Goal: Task Accomplishment & Management: Manage account settings

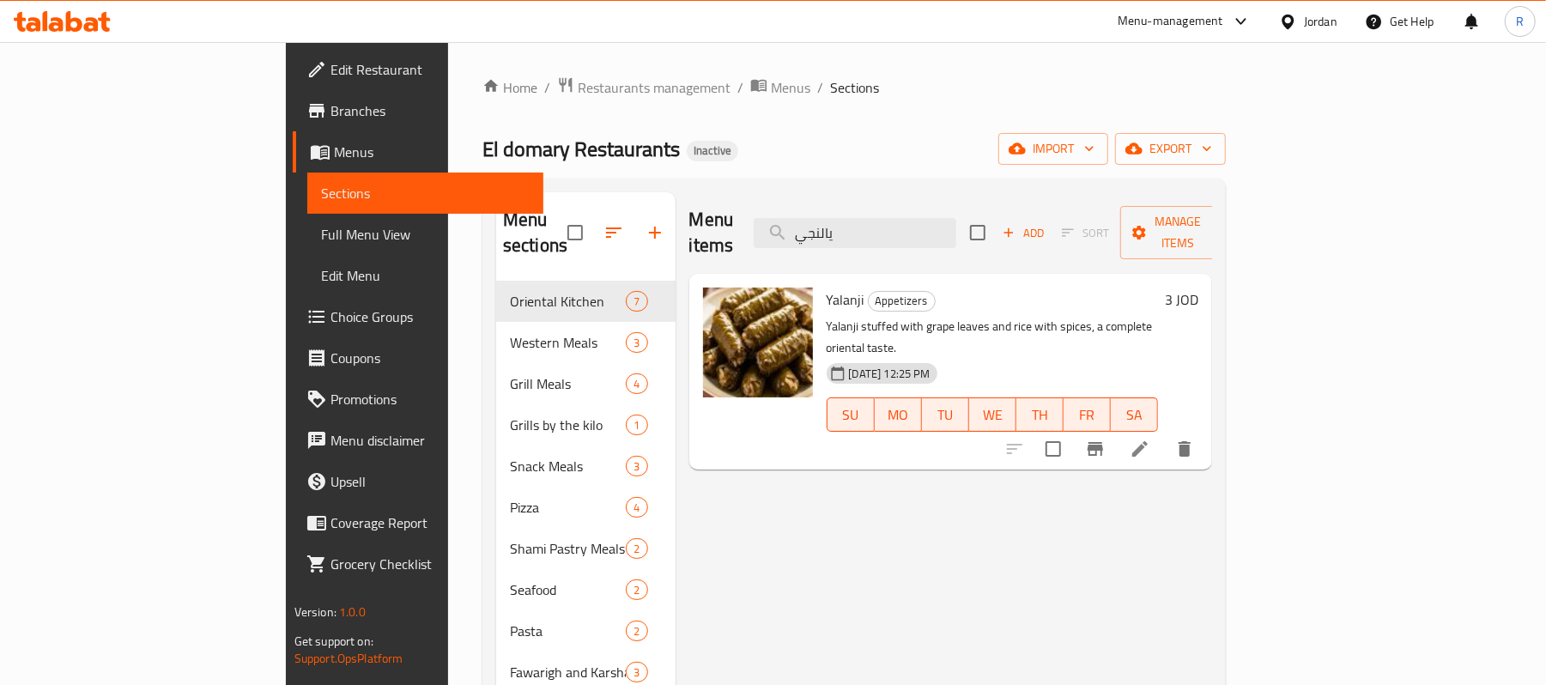
click at [307, 216] on link "Full Menu View" at bounding box center [425, 234] width 237 height 41
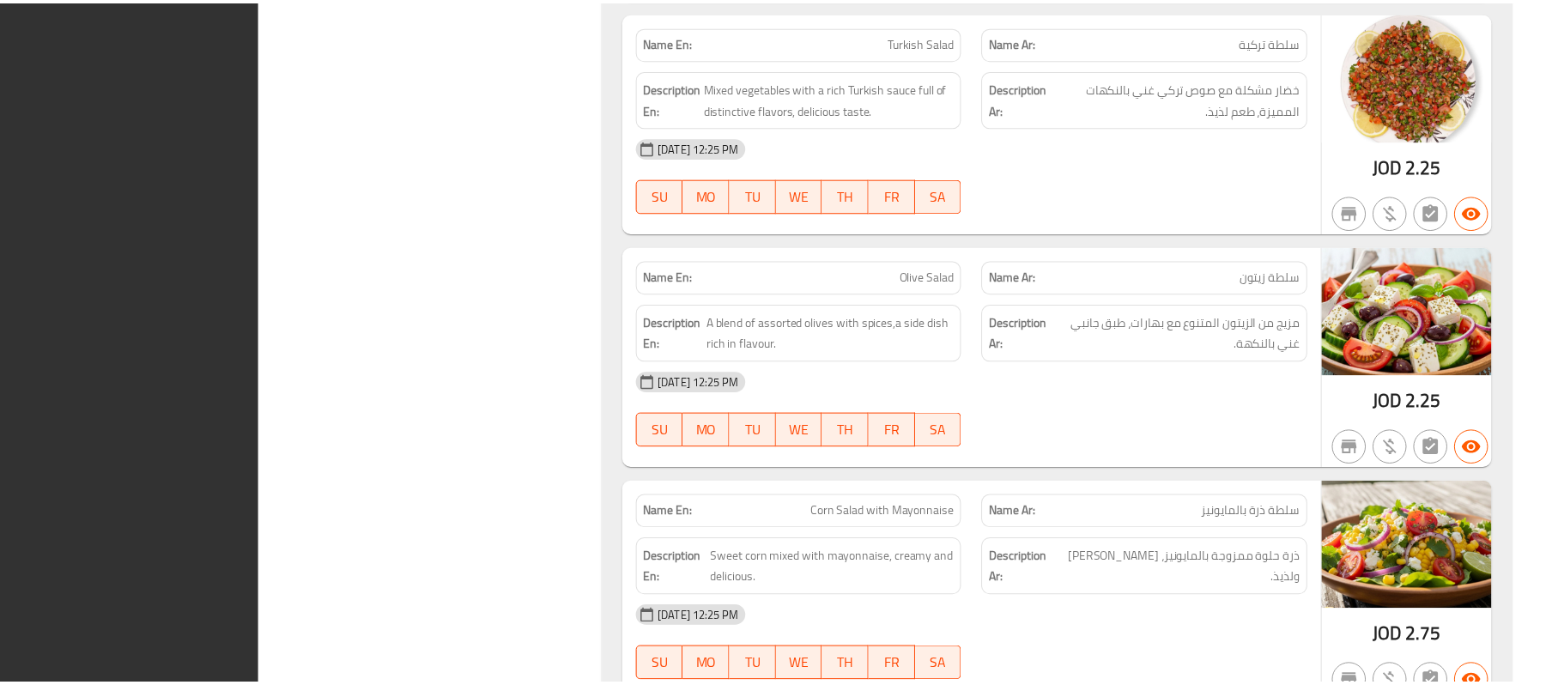
scroll to position [13469, 0]
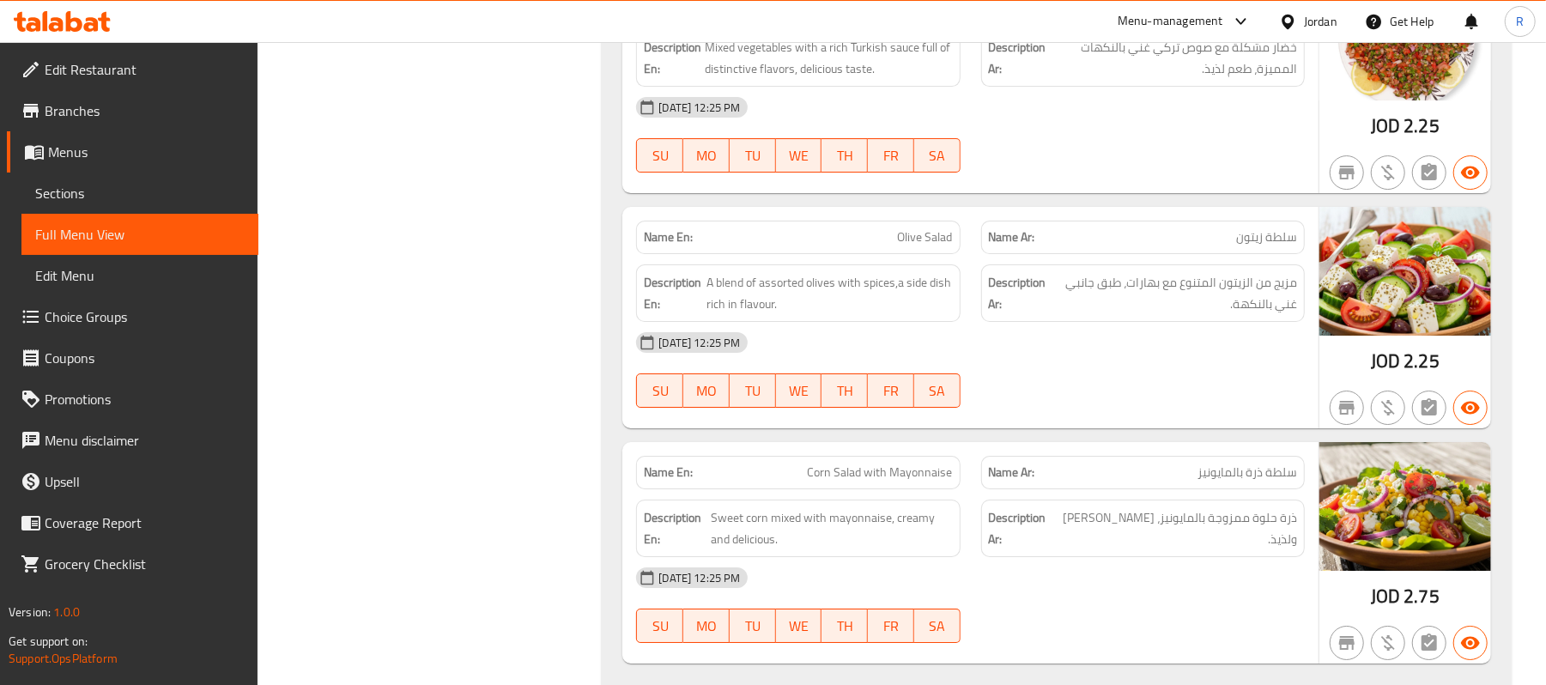
click at [1298, 21] on div at bounding box center [1291, 21] width 25 height 19
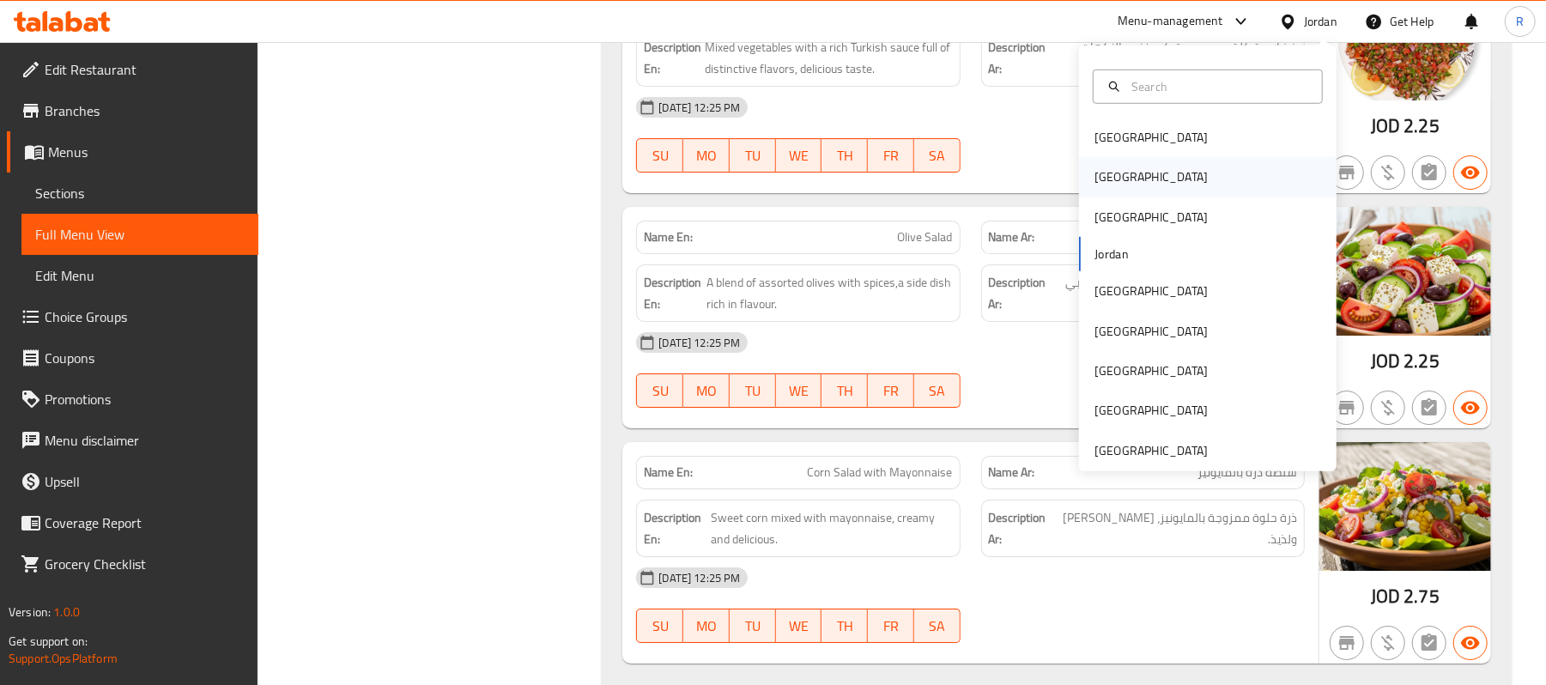
click at [1134, 175] on div "[GEOGRAPHIC_DATA]" at bounding box center [1208, 176] width 258 height 39
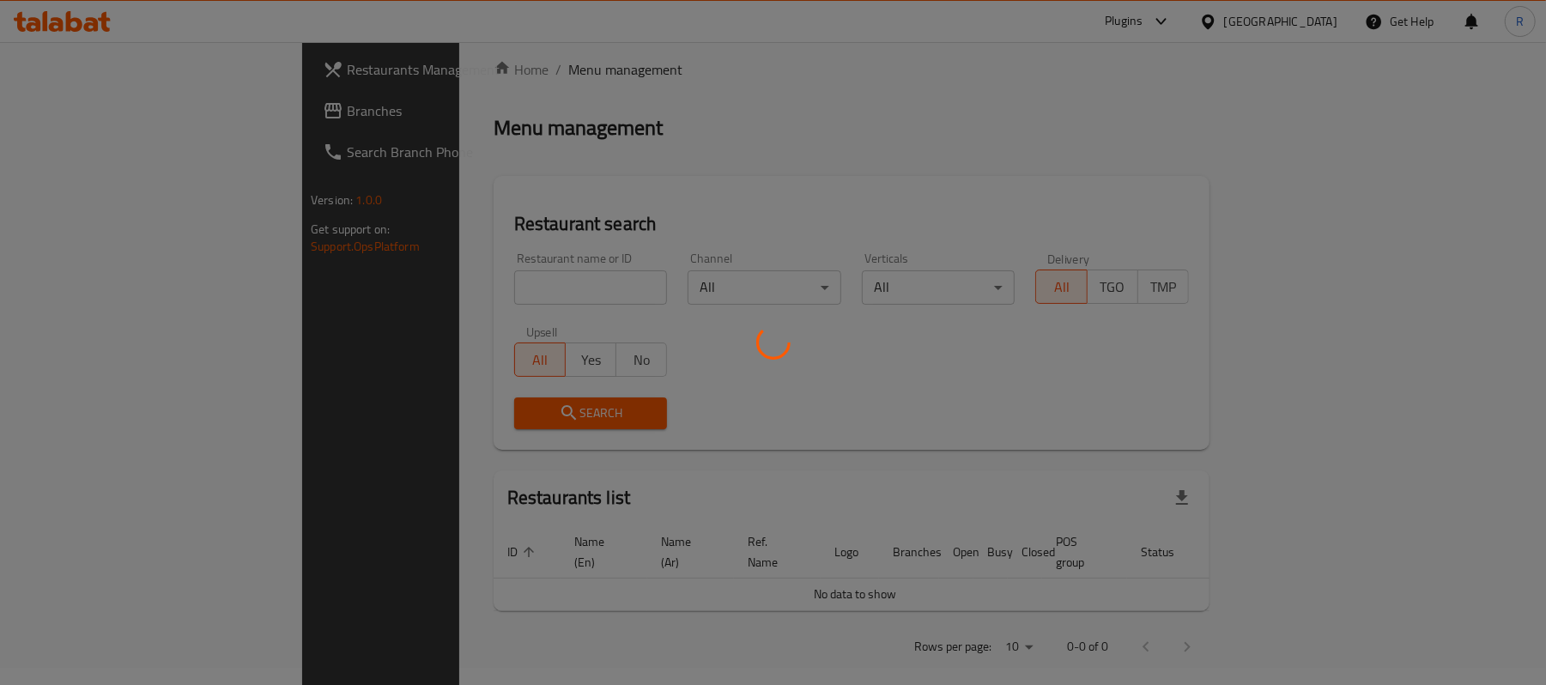
scroll to position [596, 0]
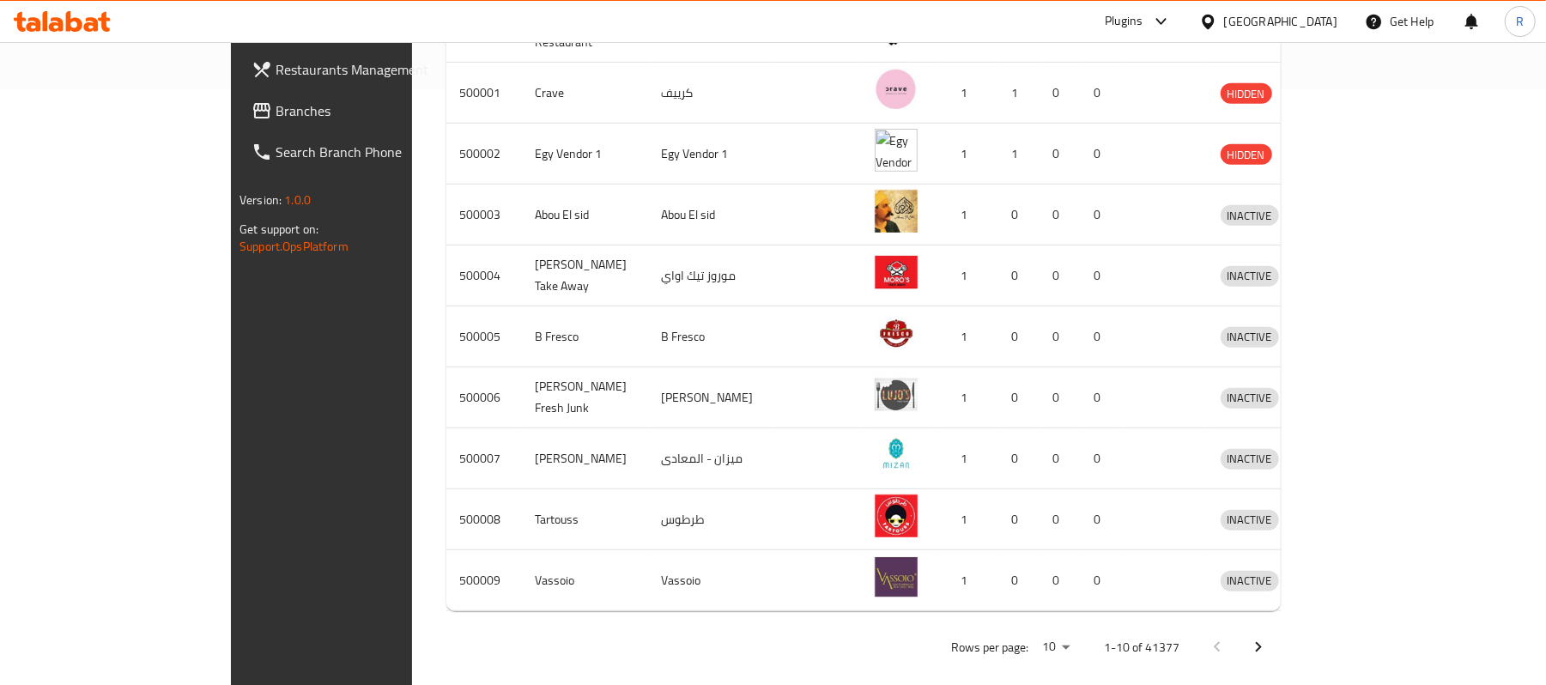
click at [238, 97] on link "Branches" at bounding box center [364, 110] width 252 height 41
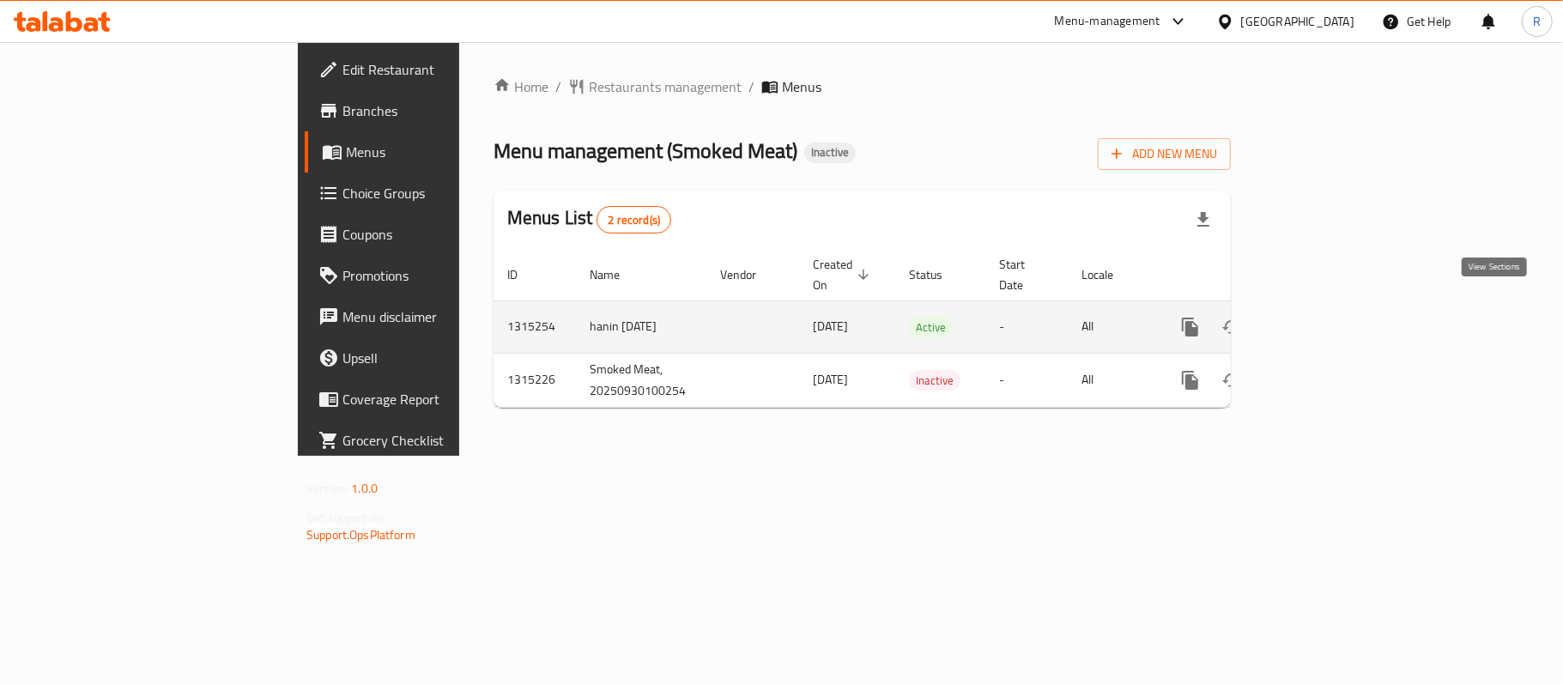
click at [1325, 317] on icon "enhanced table" at bounding box center [1314, 327] width 21 height 21
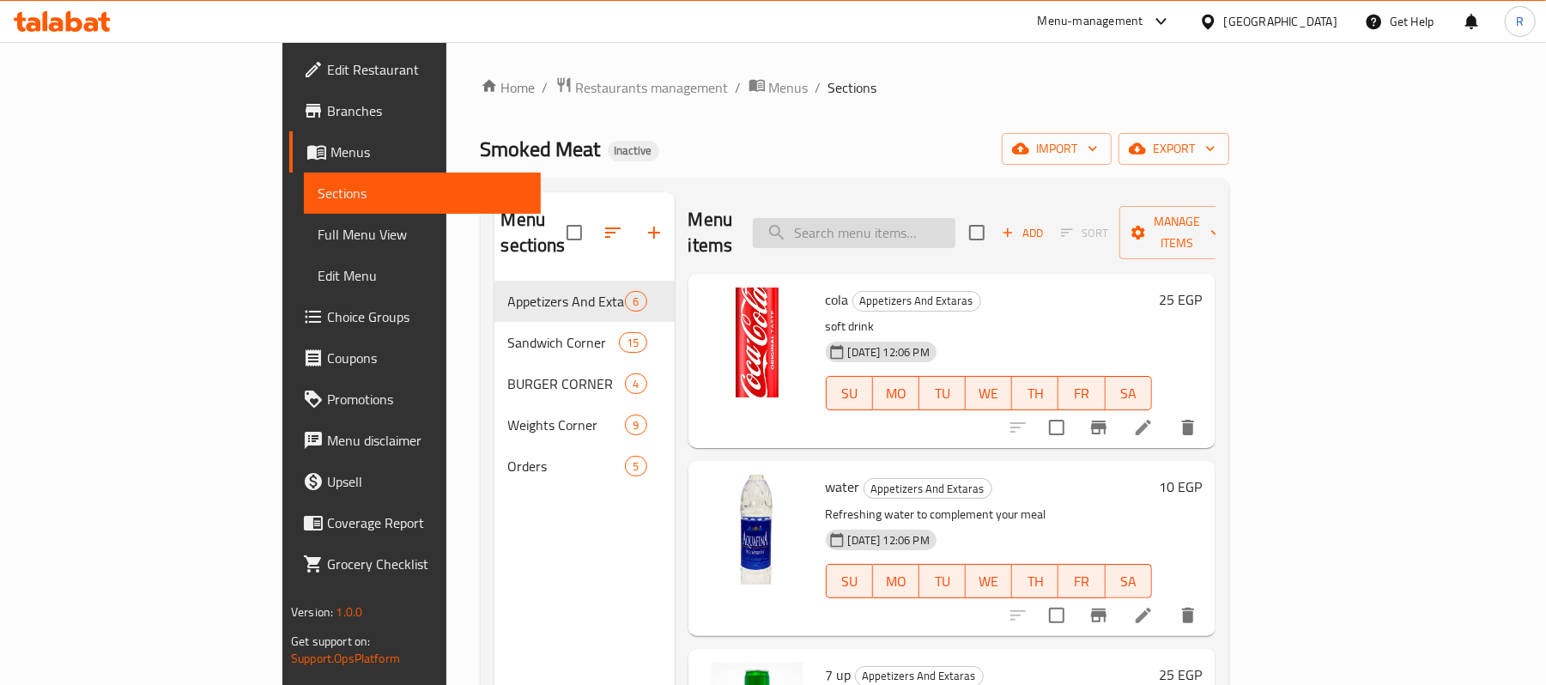
click at [910, 228] on input "search" at bounding box center [854, 233] width 203 height 30
paste input "Alexandrian Liver Baladi Sandwich"
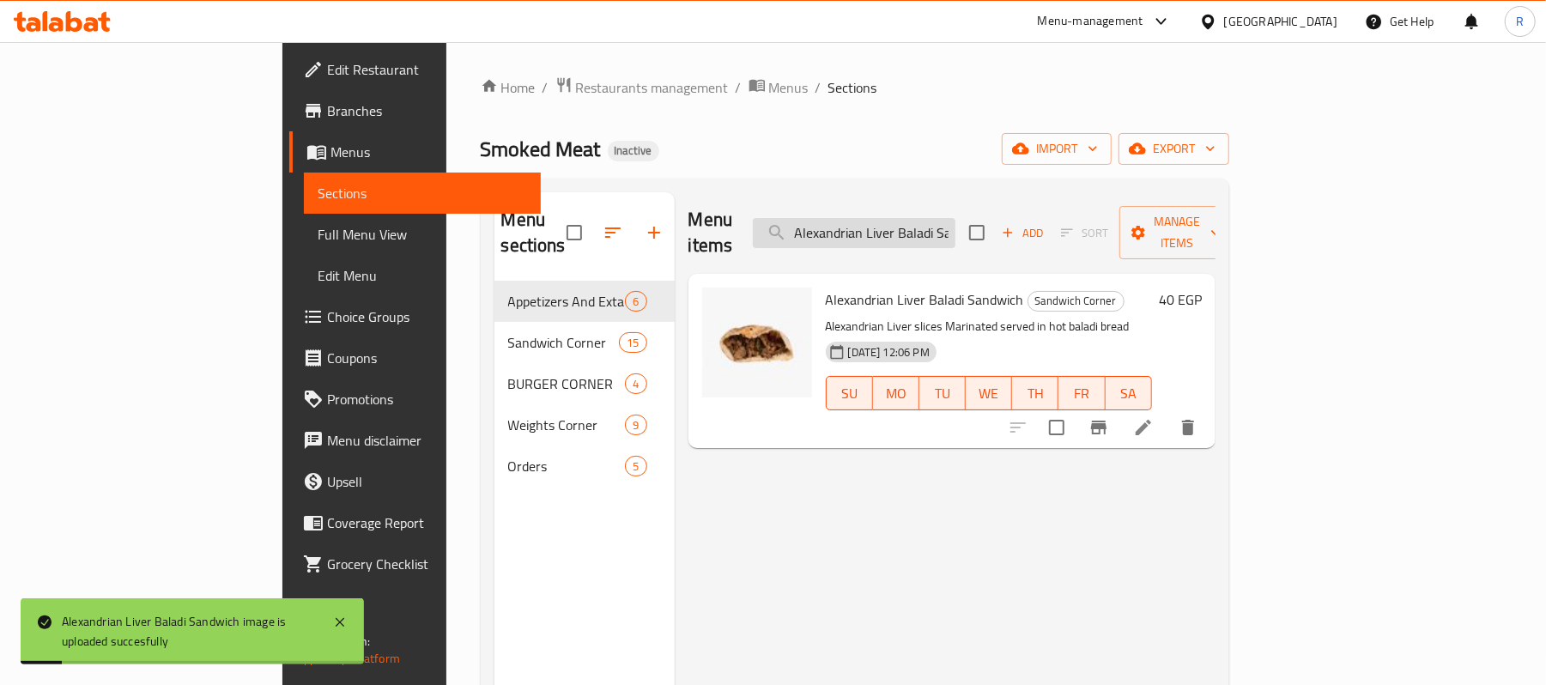
click at [955, 221] on input "Alexandrian Liver Baladi Sandwich" at bounding box center [854, 233] width 203 height 30
paste input "Sausage Fino"
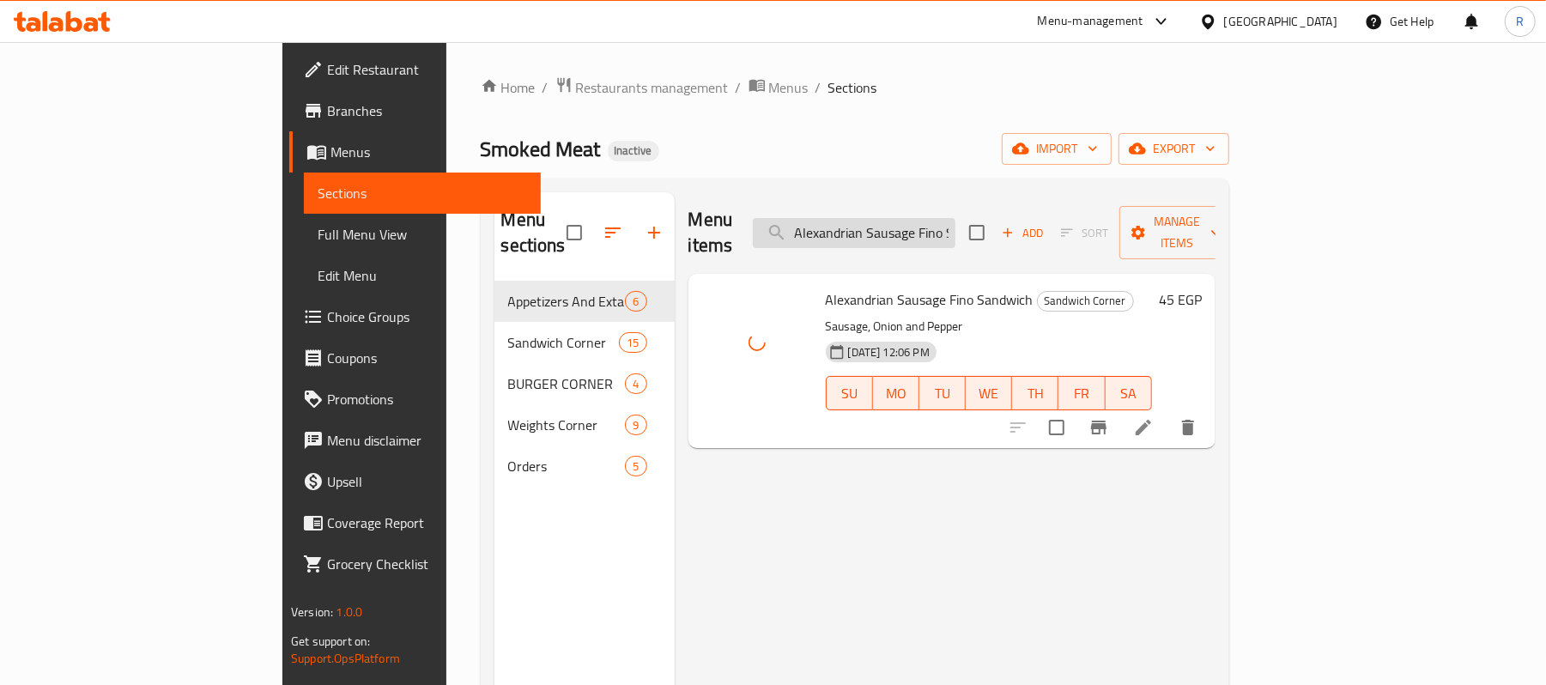
click at [944, 218] on input "Alexandrian Sausage Fino Sandwich" at bounding box center [854, 233] width 203 height 30
paste input "Chicken Wrap"
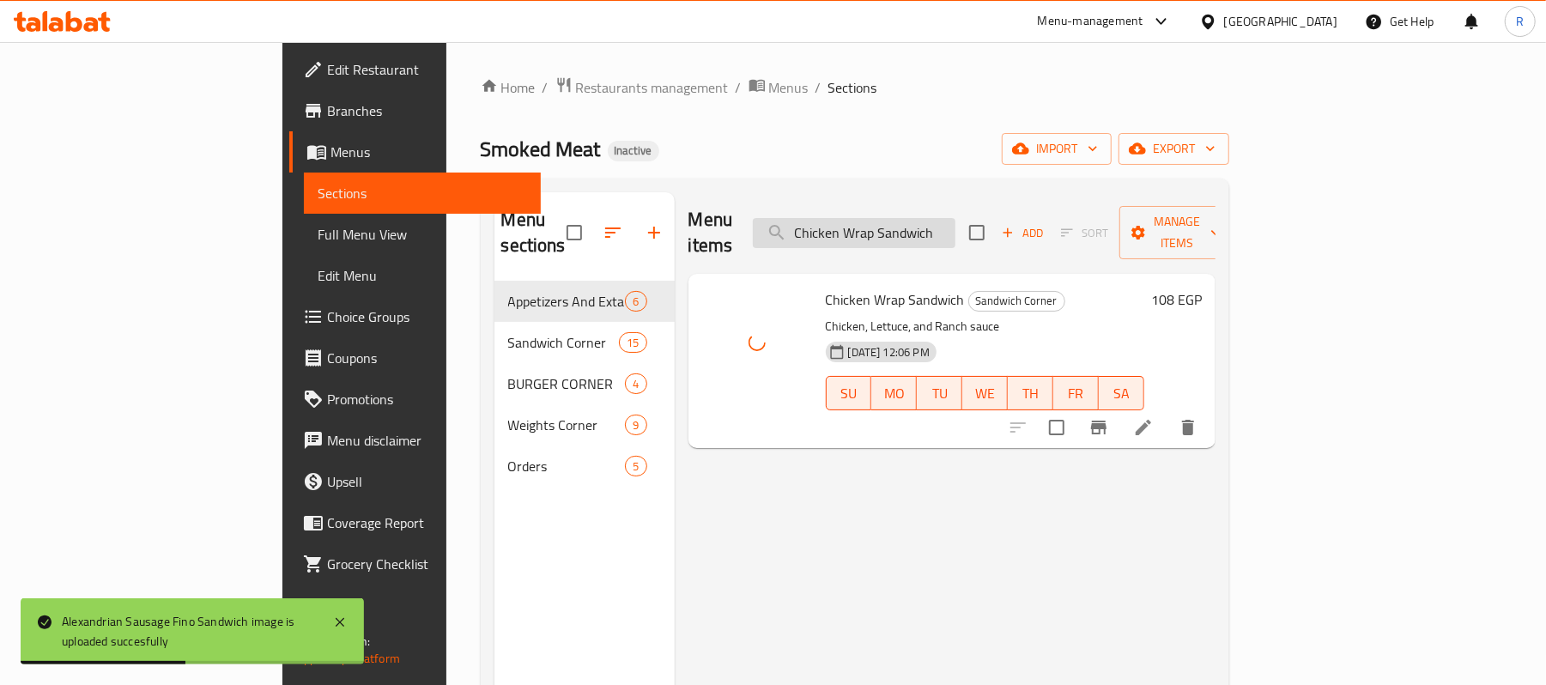
click at [955, 221] on input "Chicken Wrap Sandwich" at bounding box center [854, 233] width 203 height 30
paste input "potatoes with sauce and Cheddar Cheese"
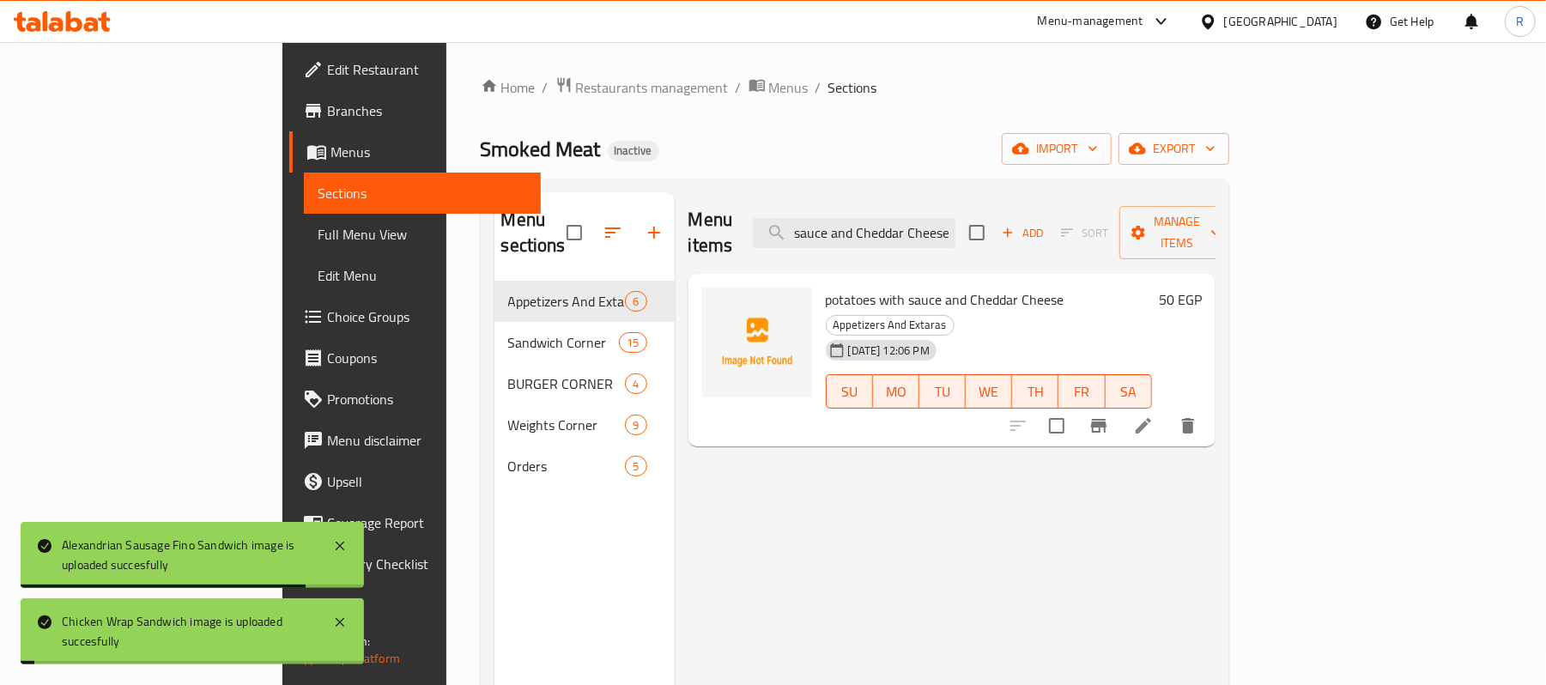
type input "potatoes with sauce and Cheddar Cheese"
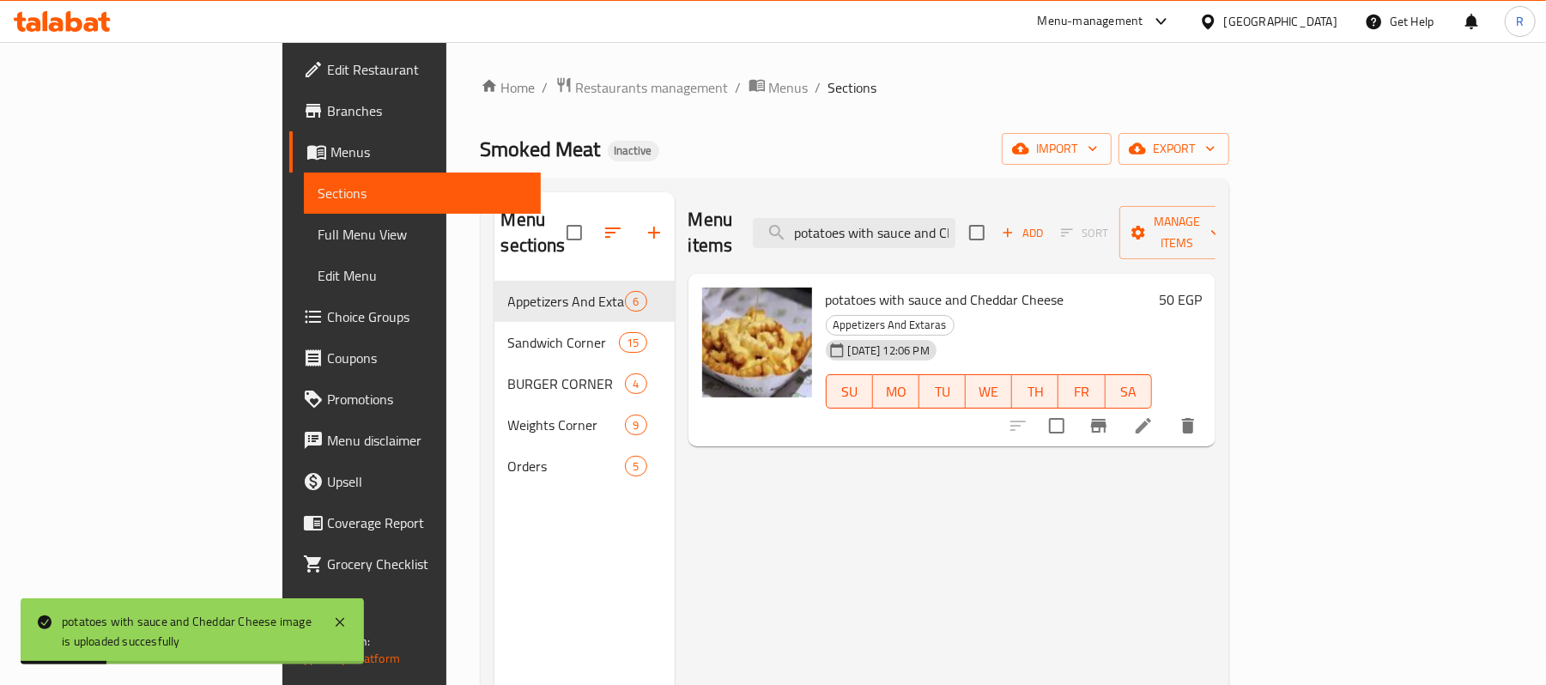
click at [318, 233] on span "Full Menu View" at bounding box center [422, 234] width 209 height 21
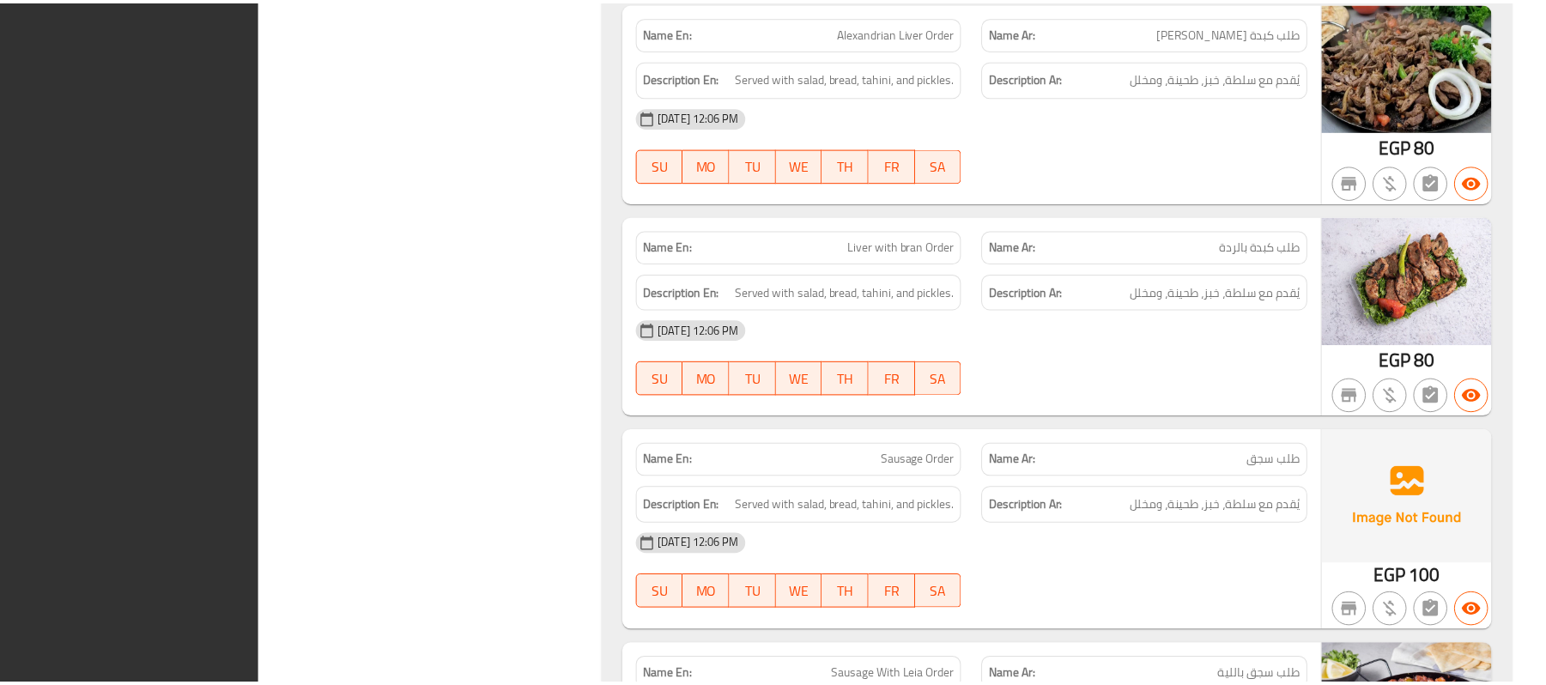
scroll to position [8646, 0]
